Goal: Task Accomplishment & Management: Manage account settings

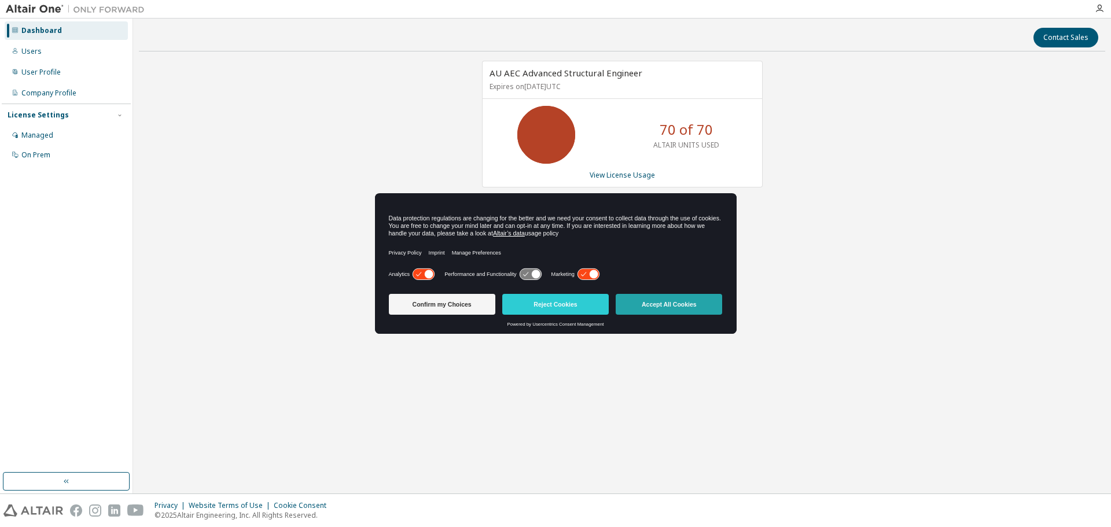
click at [669, 308] on button "Accept All Cookies" at bounding box center [669, 304] width 106 height 21
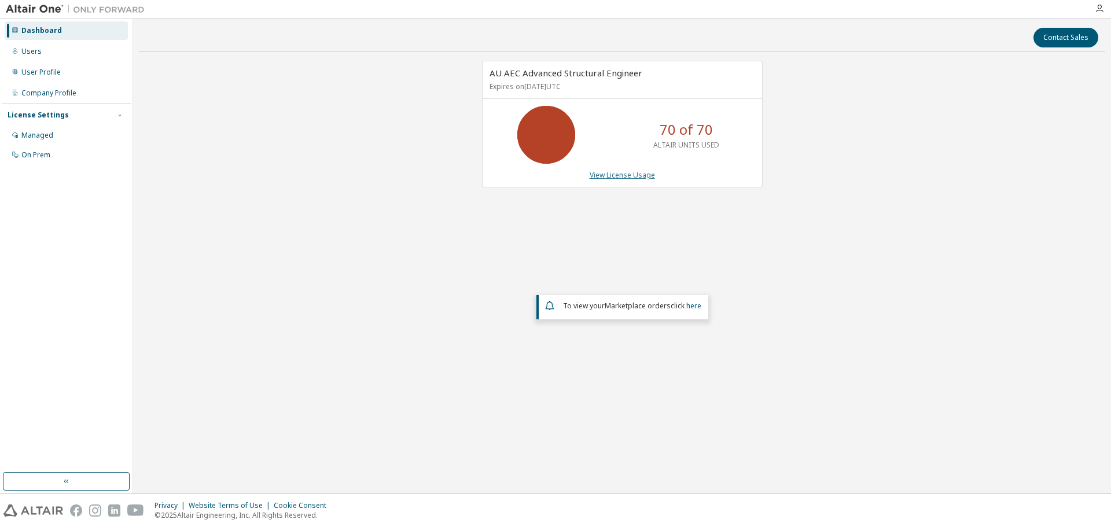
click at [618, 174] on link "View License Usage" at bounding box center [622, 175] width 65 height 10
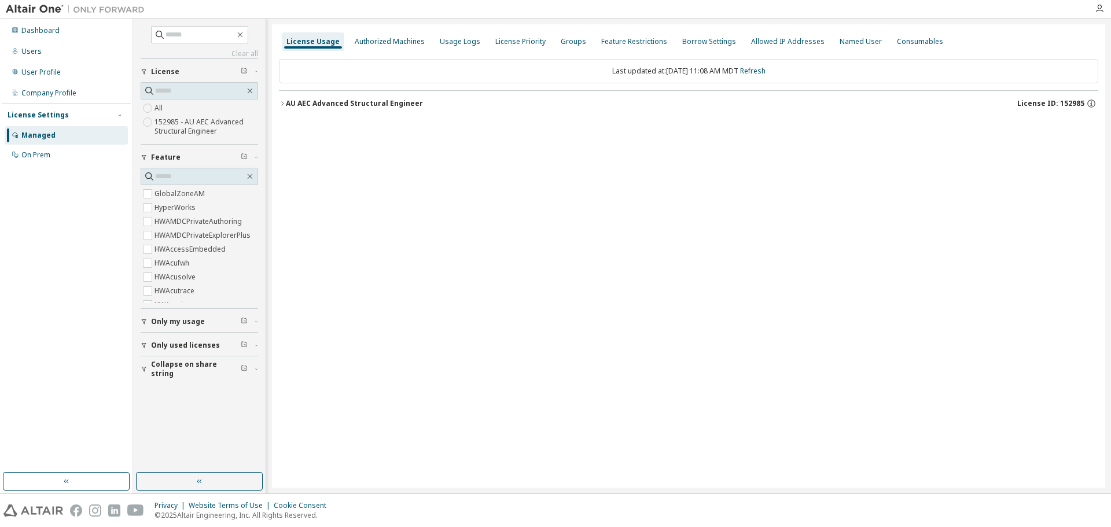
click at [348, 103] on div "AU AEC Advanced Structural Engineer" at bounding box center [354, 103] width 137 height 9
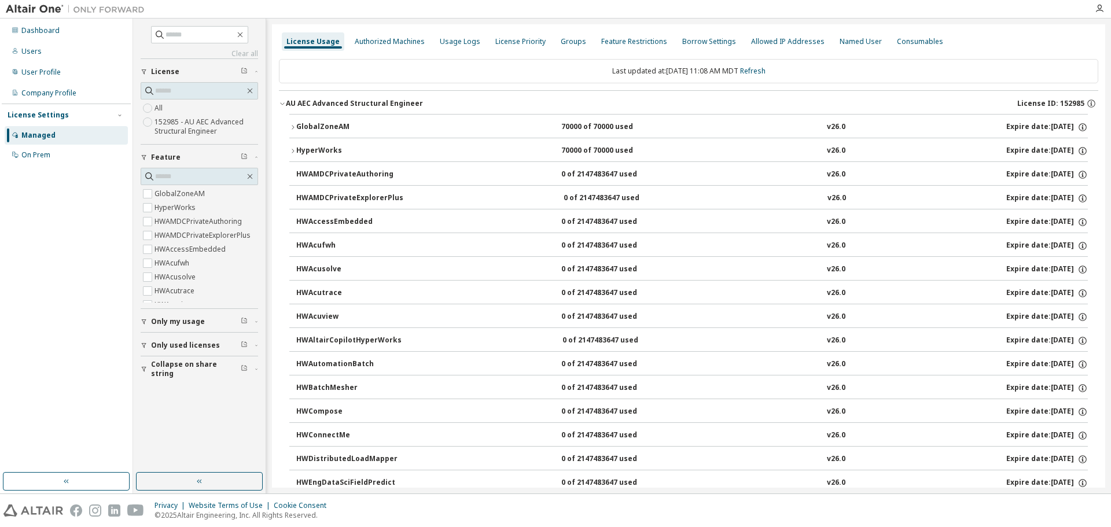
click at [317, 122] on div "GlobalZoneAM" at bounding box center [348, 127] width 104 height 10
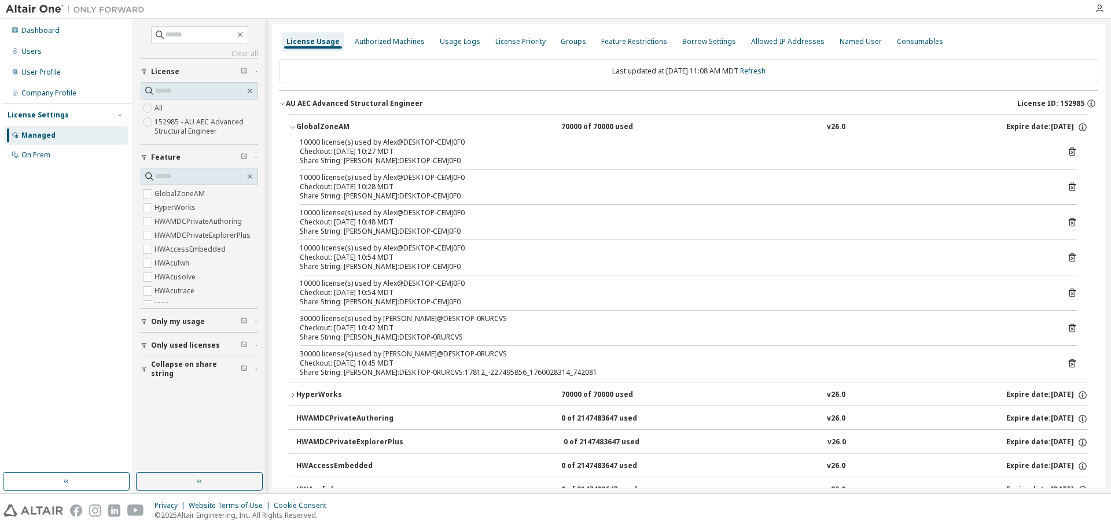
click at [717, 158] on div "Share String: [PERSON_NAME]:DESKTOP-CEMJ0F0" at bounding box center [675, 160] width 750 height 9
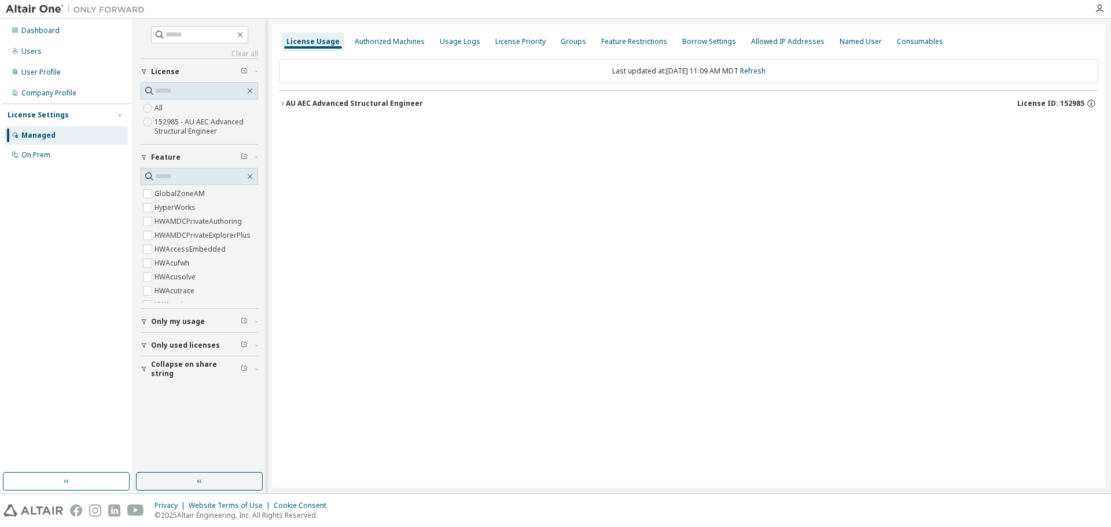
click at [348, 106] on div "AU AEC Advanced Structural Engineer" at bounding box center [354, 103] width 137 height 9
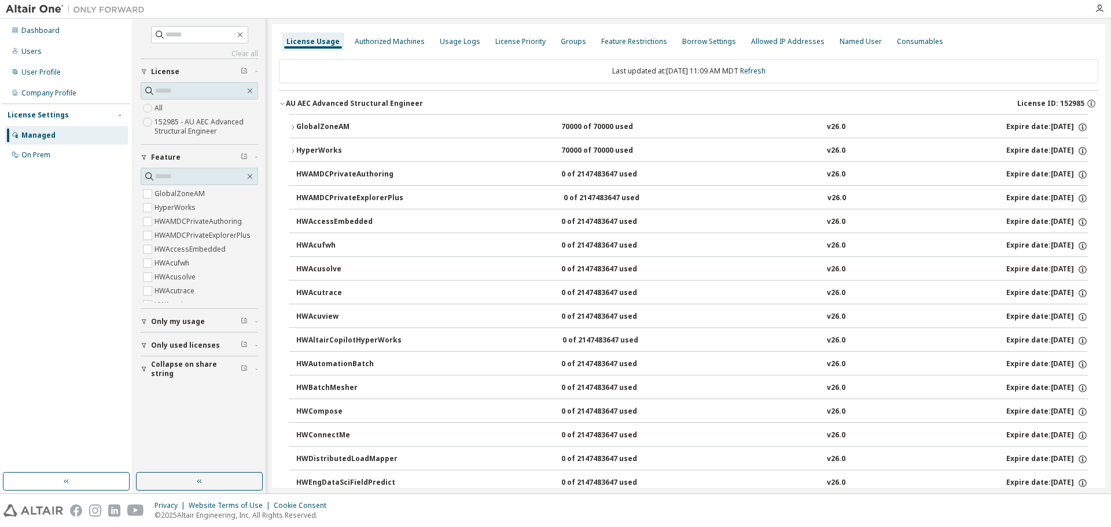
click at [459, 127] on div "GlobalZoneAM 70000 of 70000 used v26.0 Expire date: [DATE]" at bounding box center [691, 127] width 791 height 10
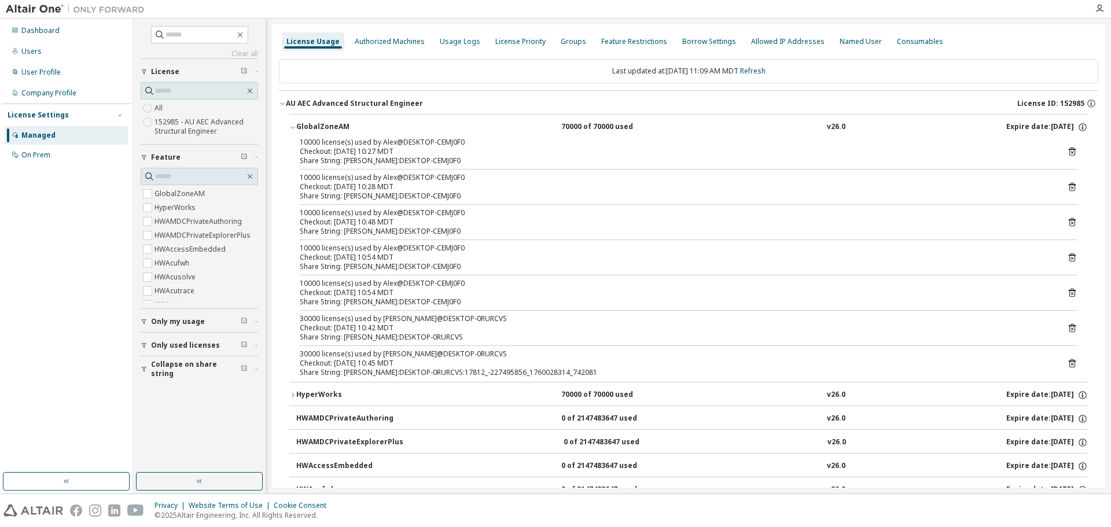
click at [553, 127] on div "GlobalZoneAM 70000 of 70000 used v26.0 Expire date: [DATE]" at bounding box center [691, 127] width 791 height 10
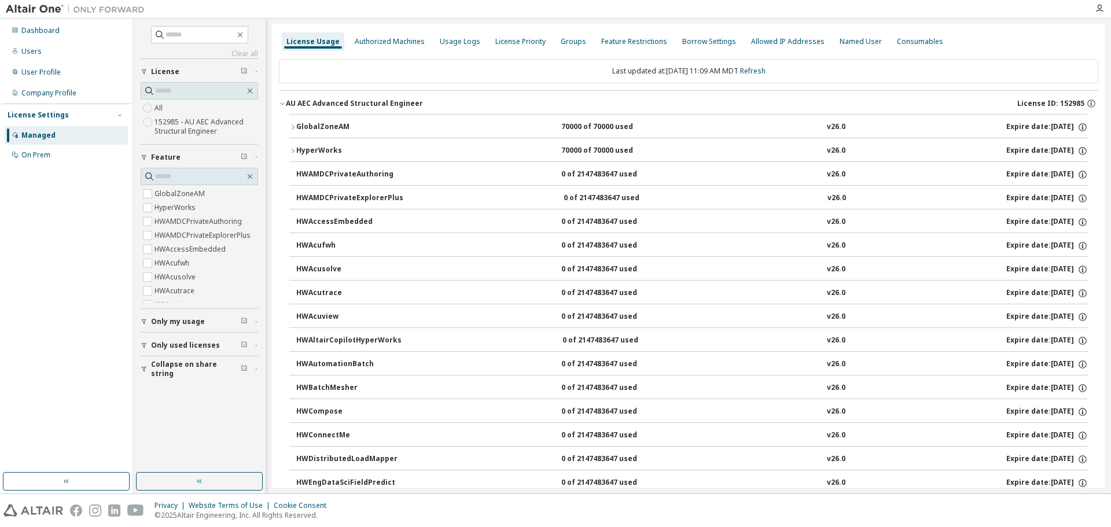
click at [590, 127] on div "70000 of 70000 used" at bounding box center [613, 127] width 104 height 10
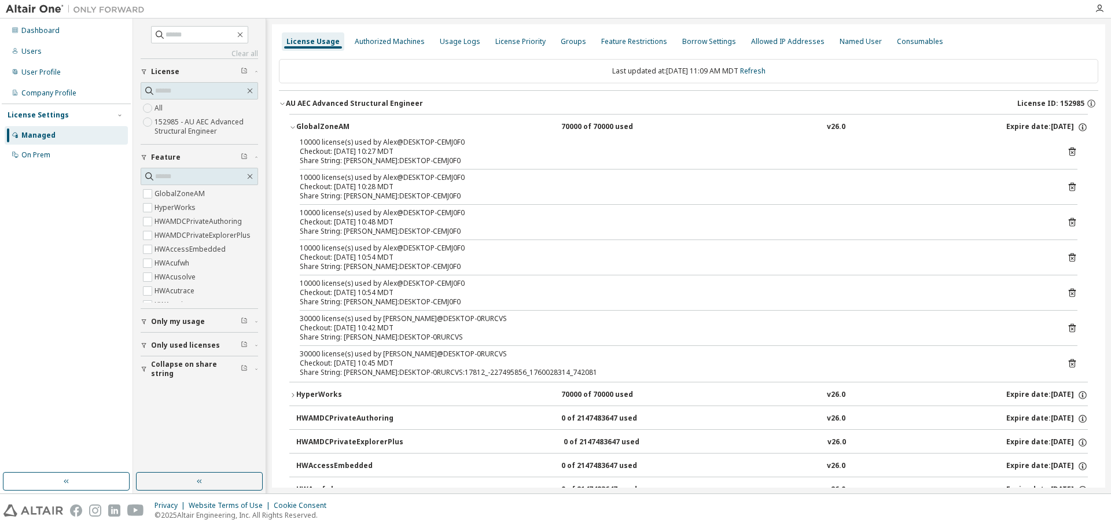
click at [590, 127] on div "70000 of 70000 used" at bounding box center [613, 127] width 104 height 10
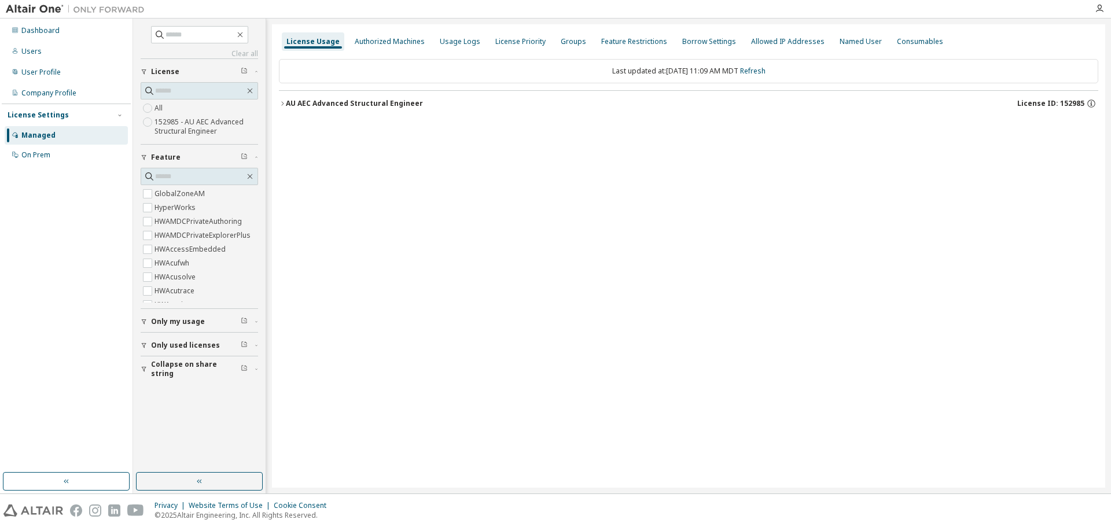
click at [414, 112] on button "AU AEC Advanced Structural Engineer License ID: 152985" at bounding box center [688, 103] width 819 height 25
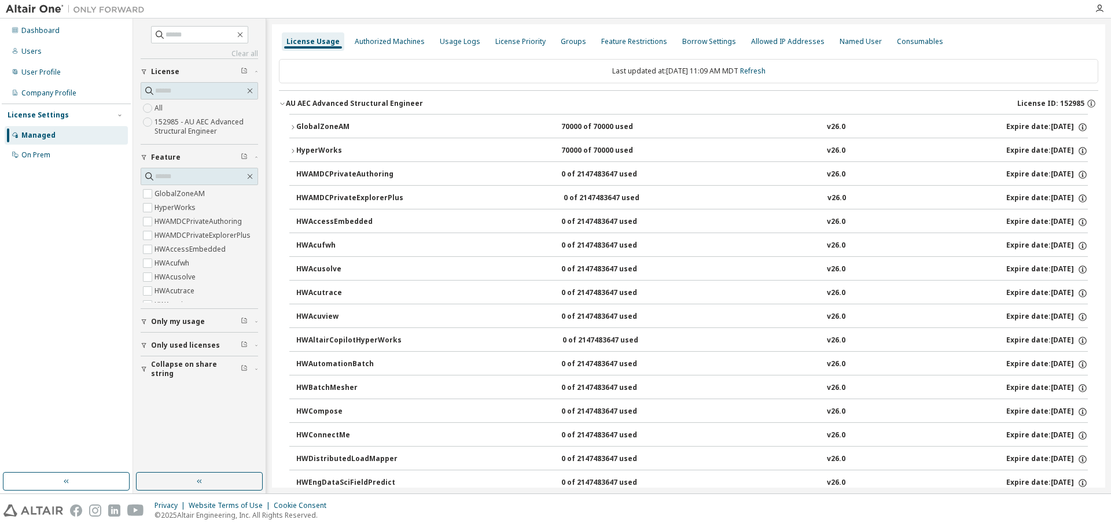
click at [573, 131] on div "70000 of 70000 used" at bounding box center [613, 127] width 104 height 10
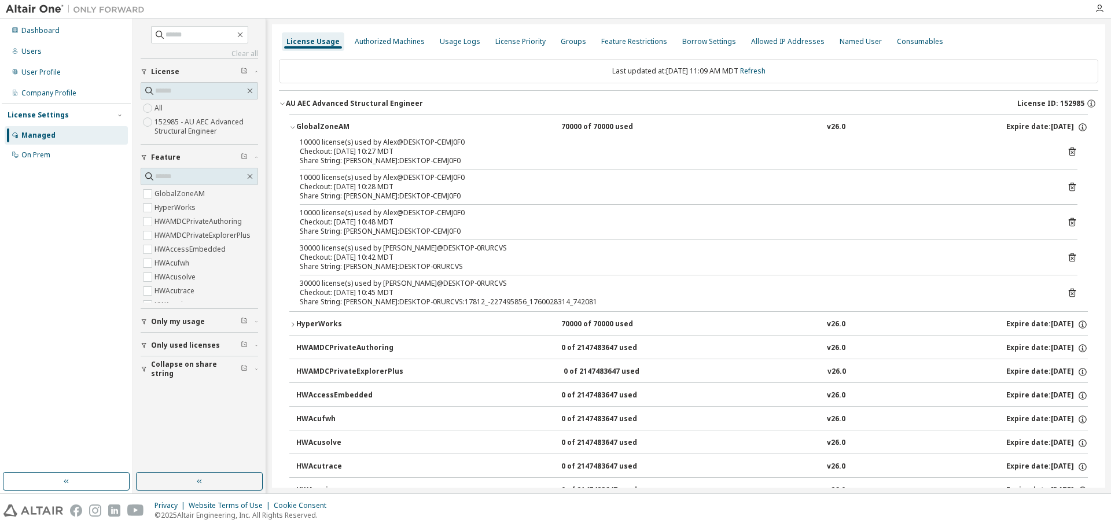
click at [533, 209] on div "10000 license(s) used by Alex@DESKTOP-CEMJ0F0" at bounding box center [675, 212] width 750 height 9
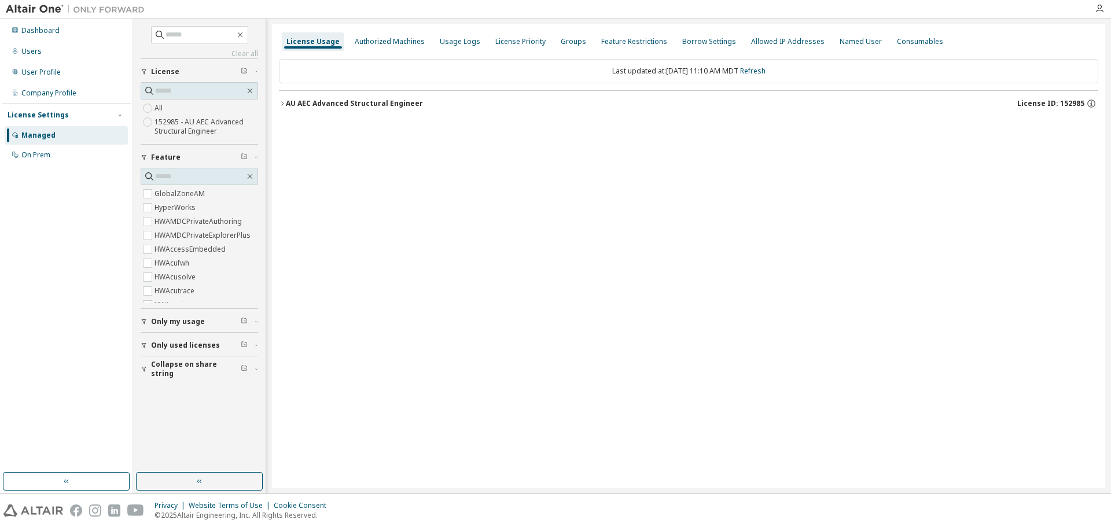
click at [402, 109] on button "AU AEC Advanced Structural Engineer License ID: 152985" at bounding box center [688, 103] width 819 height 25
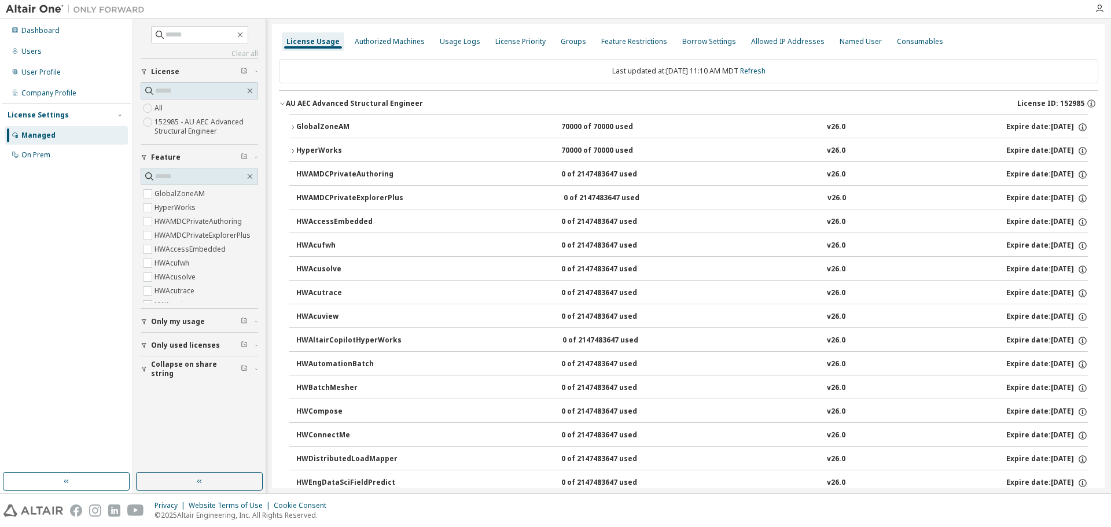
click at [440, 127] on div "GlobalZoneAM 70000 of 70000 used v26.0 Expire date: [DATE]" at bounding box center [691, 127] width 791 height 10
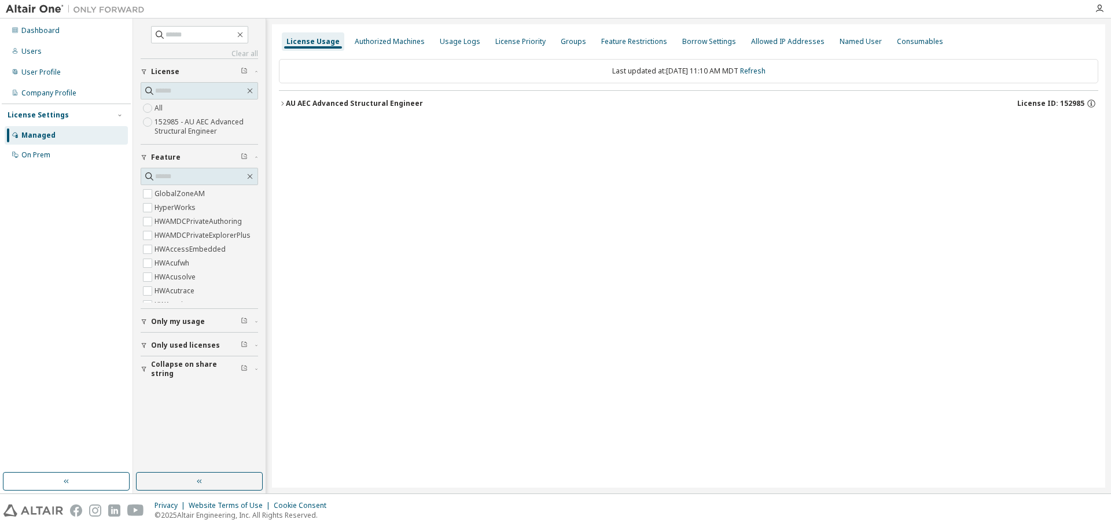
click at [433, 105] on div "AU AEC Advanced Structural Engineer License ID: 152985" at bounding box center [692, 103] width 812 height 10
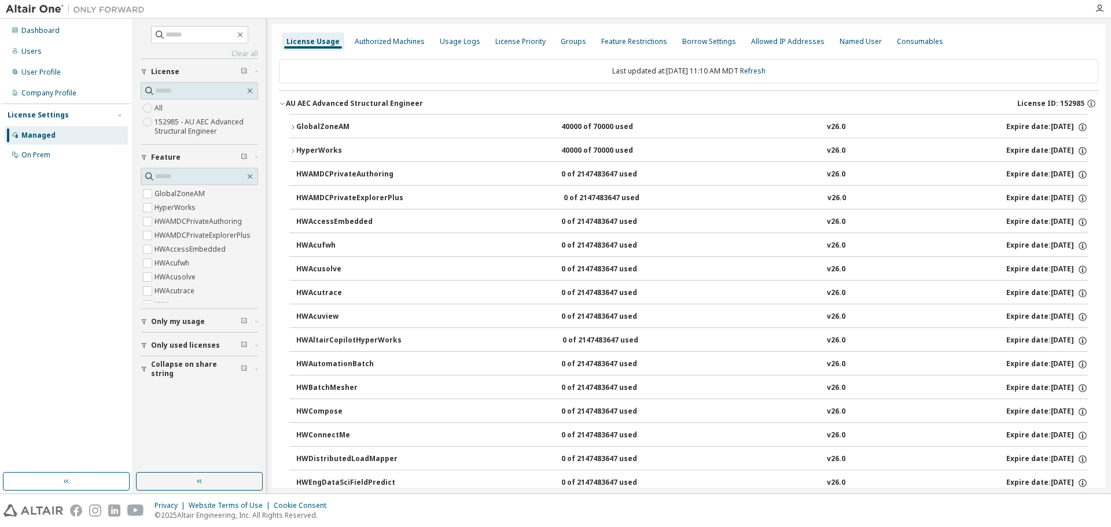
click at [379, 104] on div "AU AEC Advanced Structural Engineer" at bounding box center [354, 103] width 137 height 9
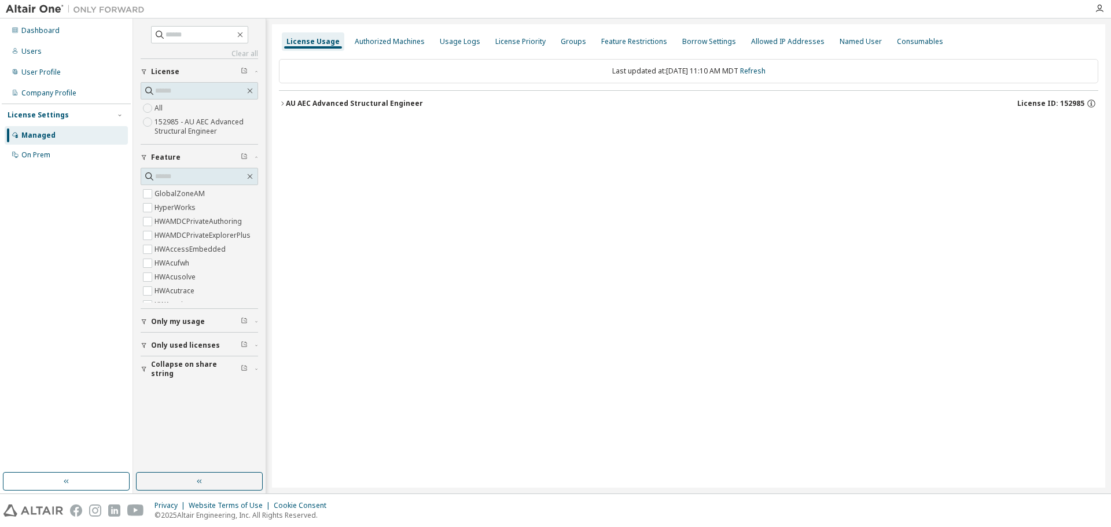
click at [379, 104] on div "AU AEC Advanced Structural Engineer" at bounding box center [354, 103] width 137 height 9
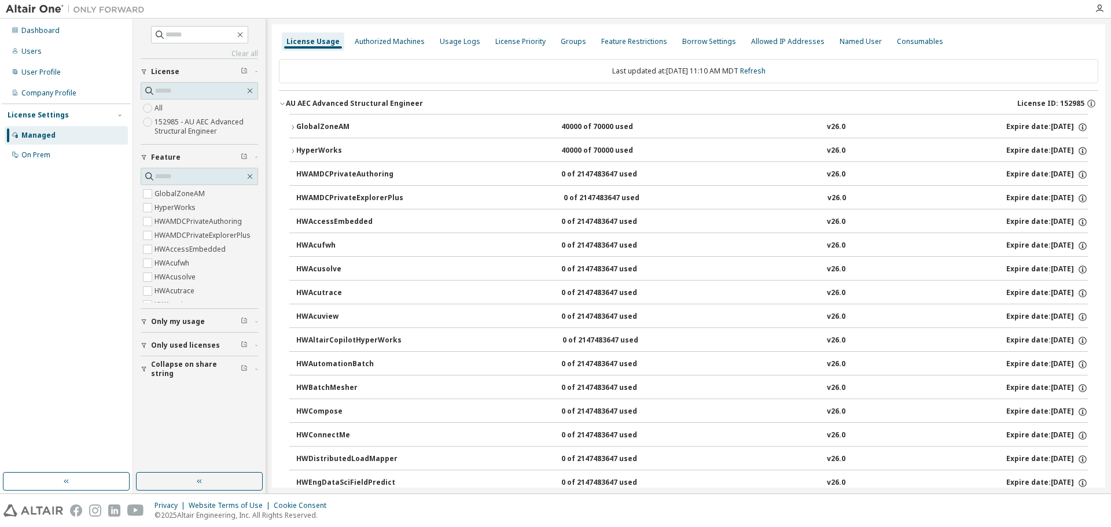
click at [352, 120] on button "GlobalZoneAM 40000 of 70000 used v26.0 Expire date: 2025-11-30" at bounding box center [688, 127] width 798 height 25
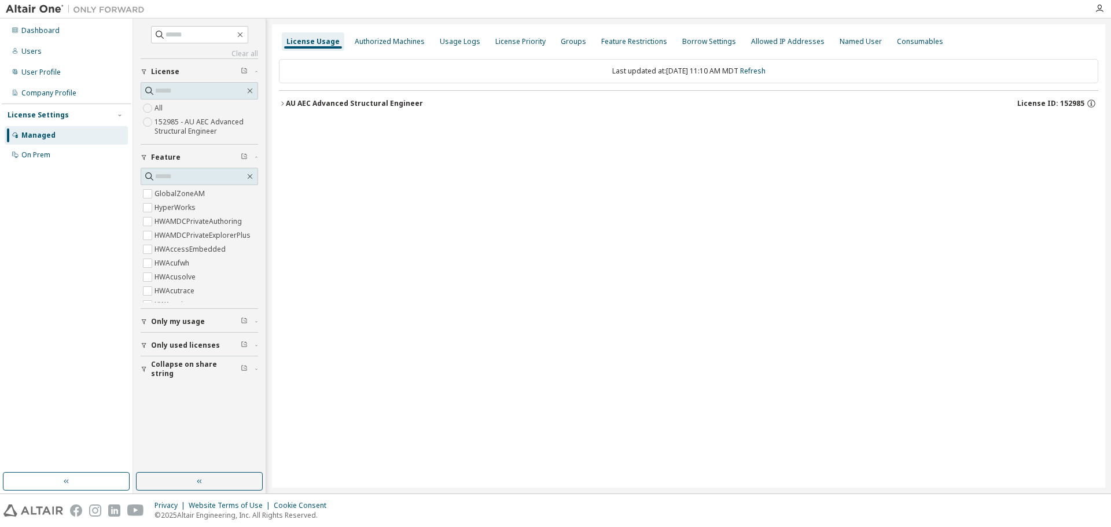
click at [345, 95] on button "AU AEC Advanced Structural Engineer License ID: 152985" at bounding box center [688, 103] width 819 height 25
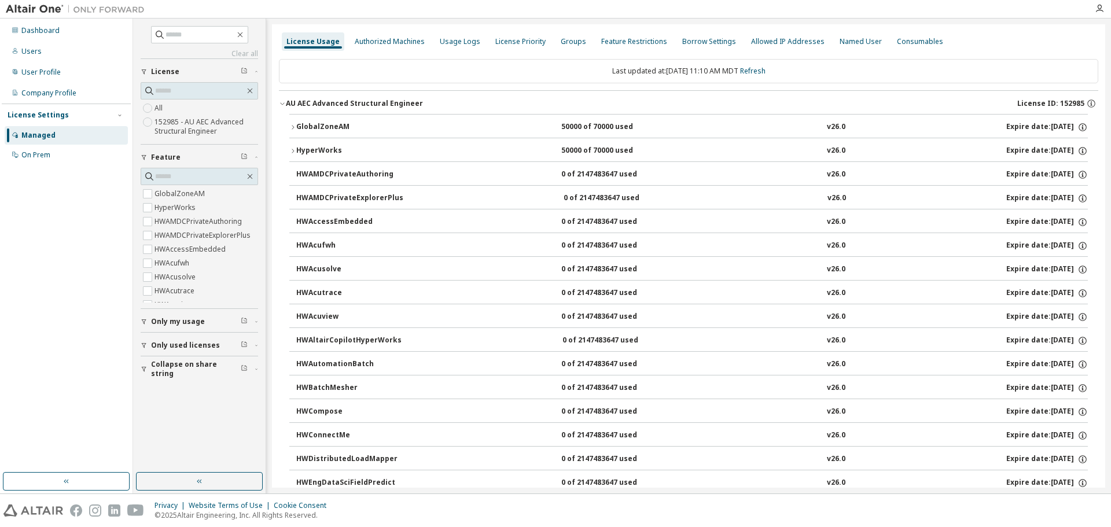
click at [380, 126] on div "GlobalZoneAM" at bounding box center [348, 127] width 104 height 10
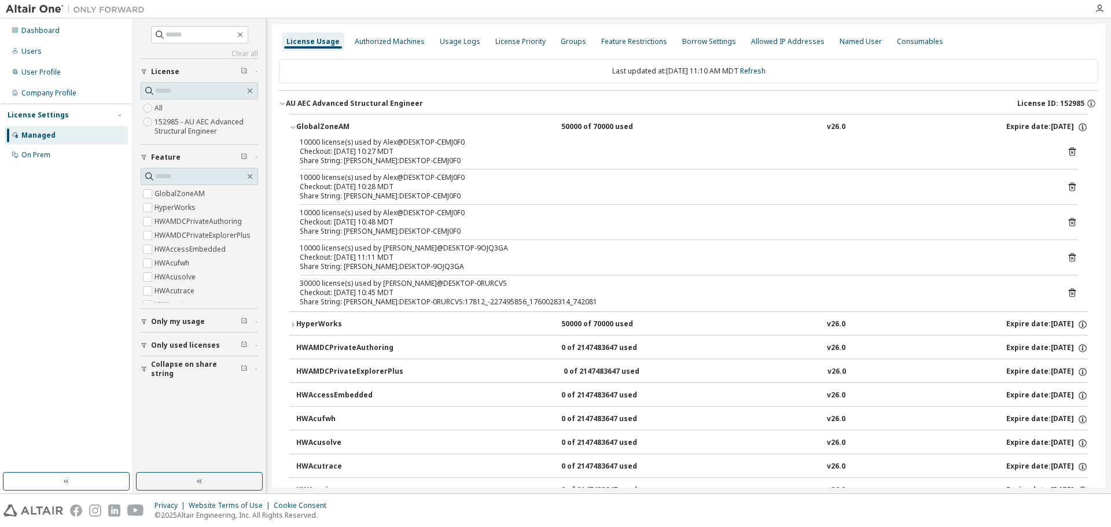
click at [380, 126] on div "GlobalZoneAM" at bounding box center [348, 127] width 104 height 10
